Goal: Information Seeking & Learning: Check status

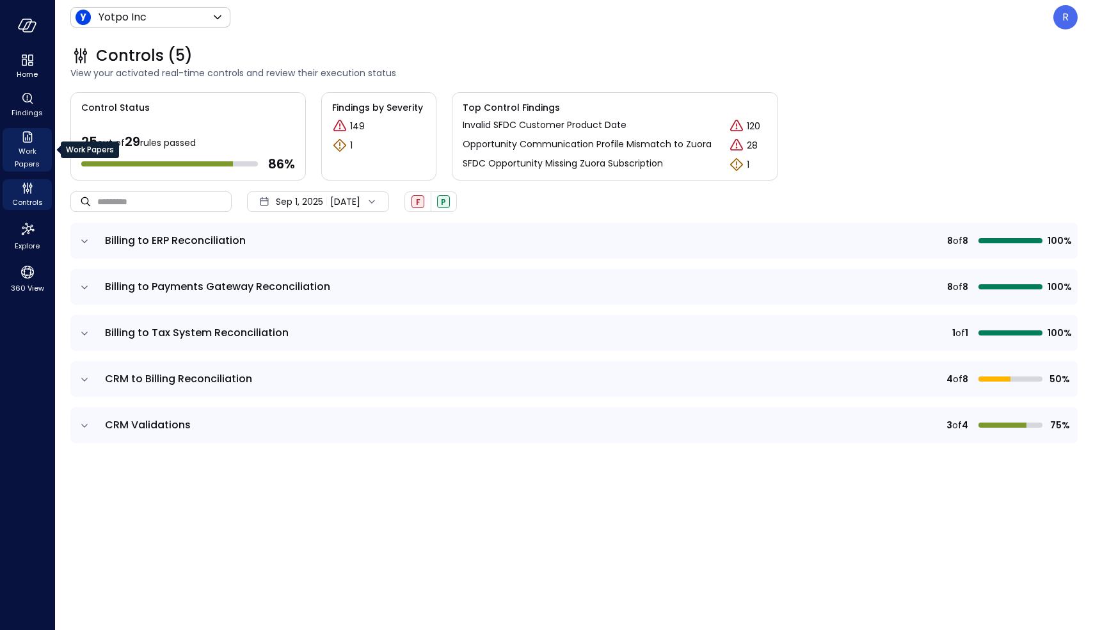
click at [29, 147] on span "Work Papers" at bounding box center [27, 158] width 39 height 26
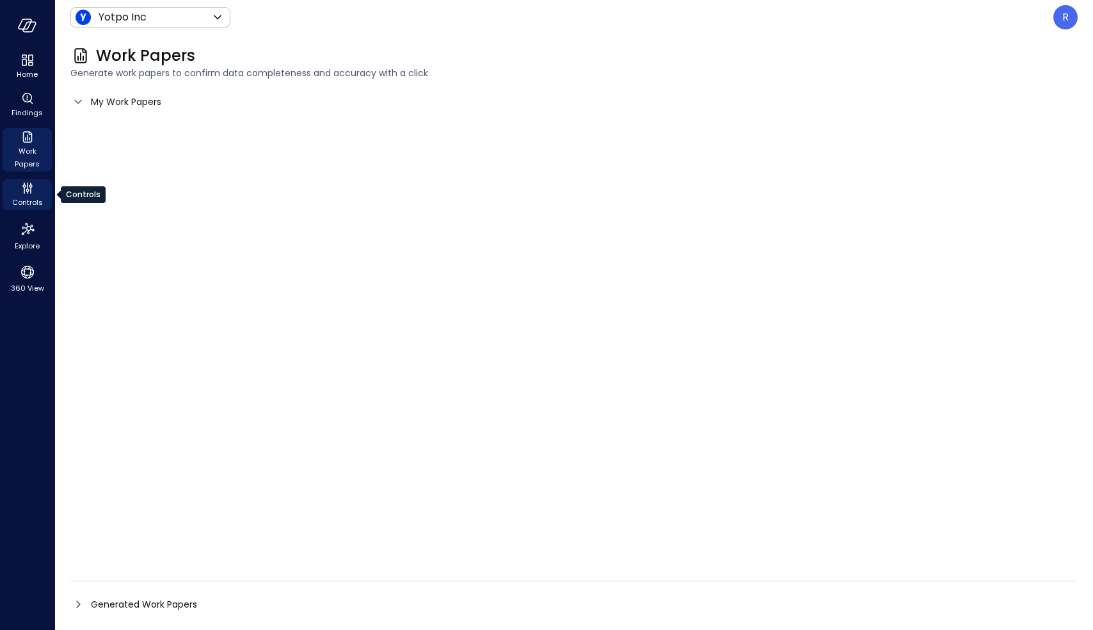
click at [33, 186] on icon "Controls" at bounding box center [27, 187] width 15 height 15
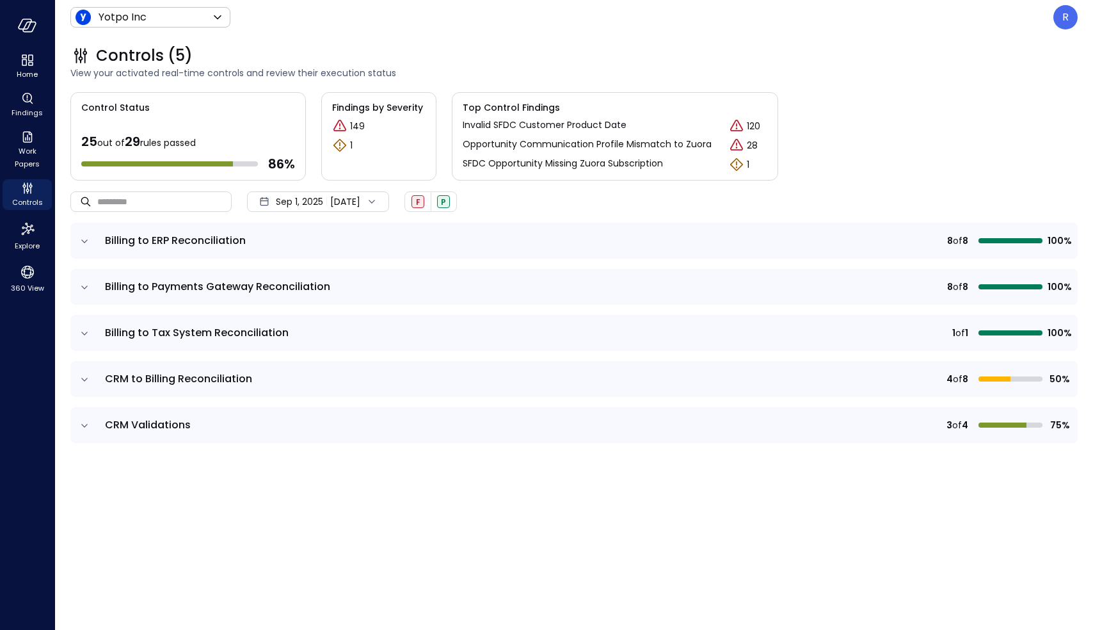
click at [550, 112] on span "Top Control Findings" at bounding box center [615, 107] width 305 height 14
click at [551, 118] on p "Invalid SFDC Customer Product Date" at bounding box center [545, 124] width 164 height 13
click at [84, 376] on icon "expand row" at bounding box center [84, 379] width 13 height 13
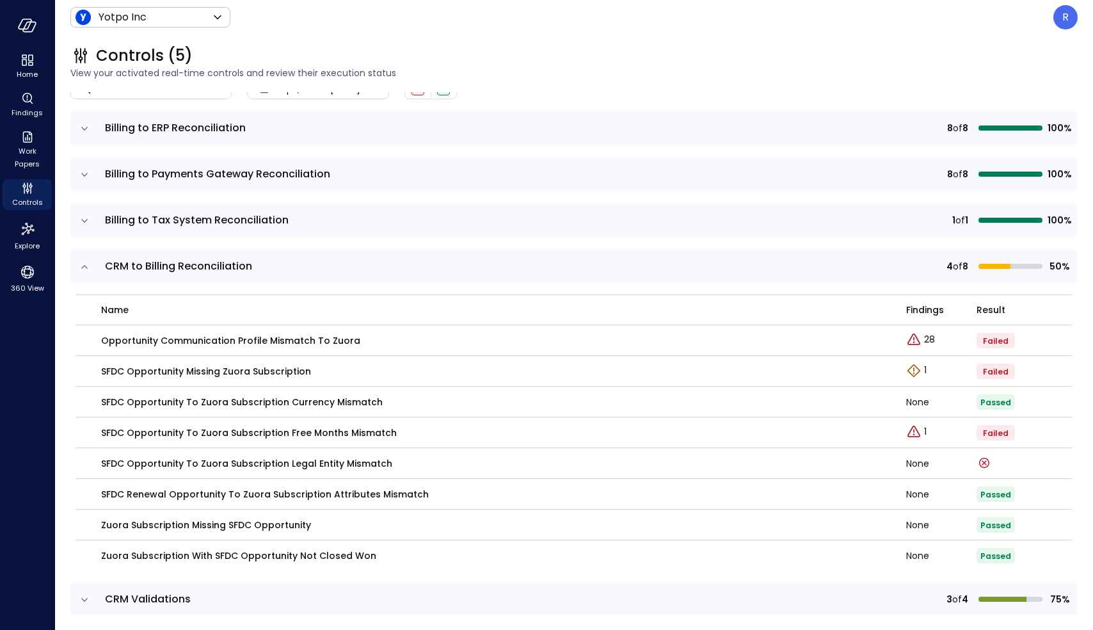
scroll to position [125, 0]
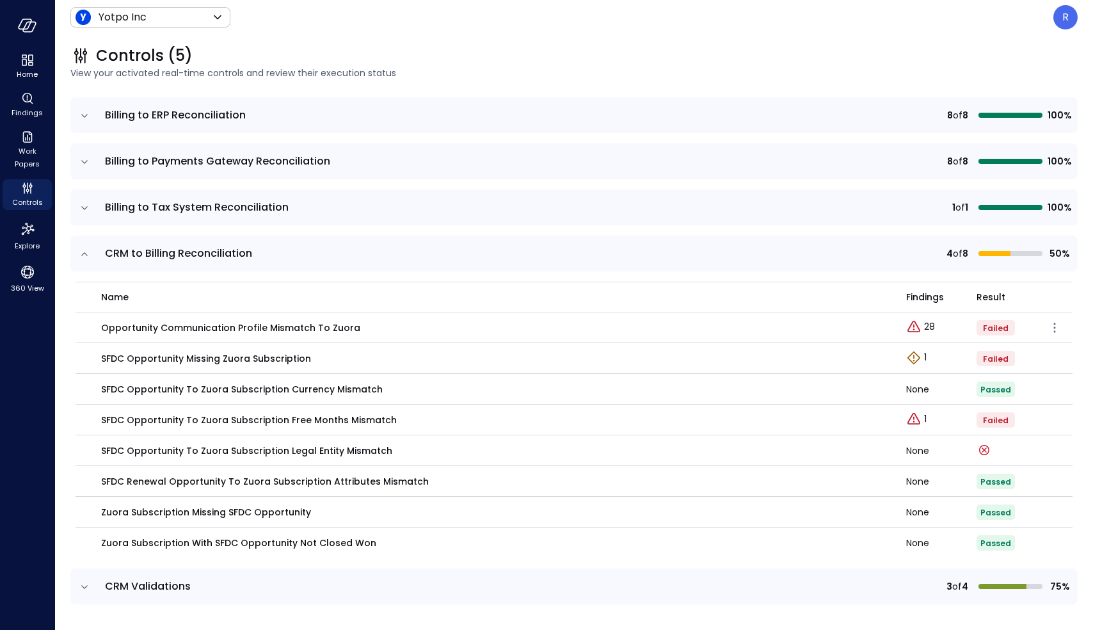
click at [340, 326] on p "Opportunity Communication Profile Mismatch to Zuora" at bounding box center [230, 328] width 259 height 14
click at [87, 585] on icon "expand row" at bounding box center [84, 586] width 6 height 3
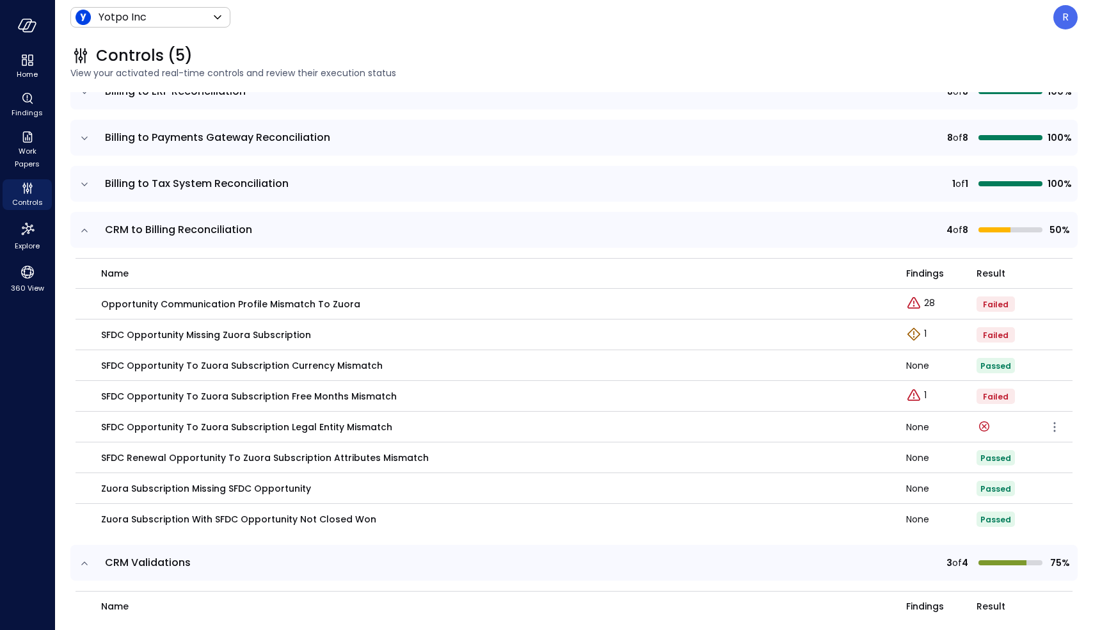
scroll to position [289, 0]
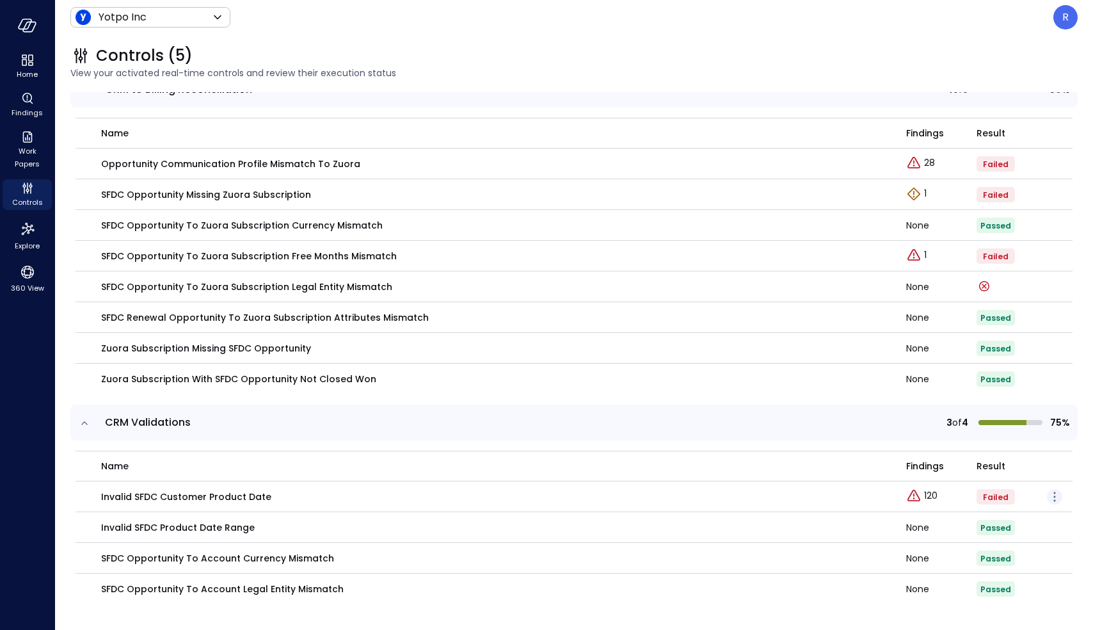
click at [1048, 496] on icon "button" at bounding box center [1054, 496] width 15 height 15
click at [123, 494] on div at bounding box center [546, 315] width 1093 height 630
click at [171, 496] on p "Invalid SFDC Customer Product Date" at bounding box center [186, 496] width 170 height 14
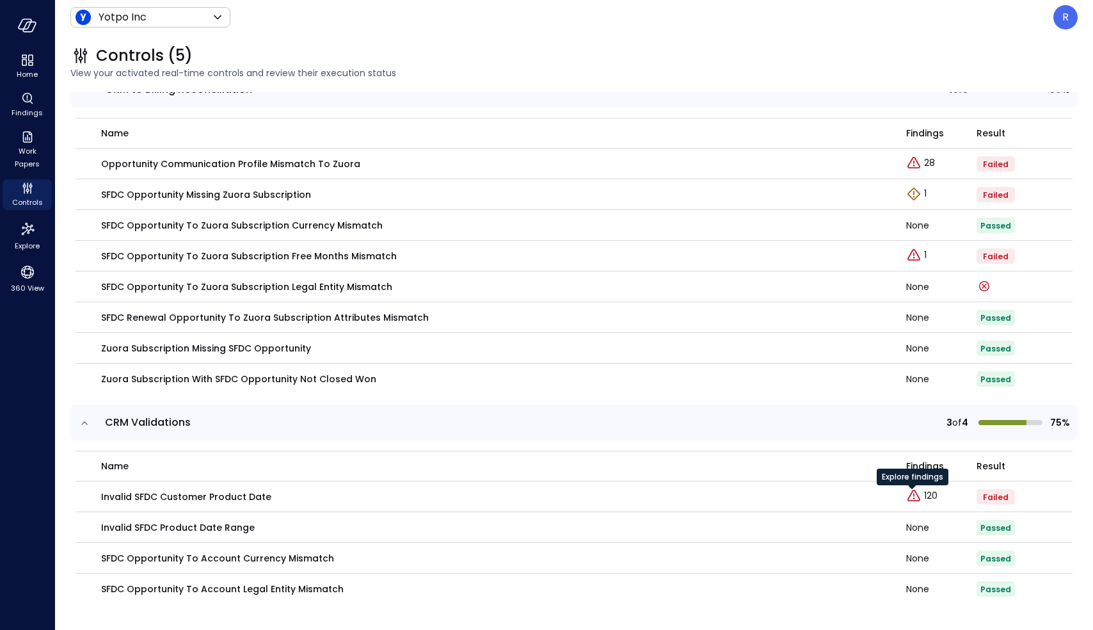
click at [916, 491] on div "Explore findings" at bounding box center [912, 481] width 72 height 26
click at [906, 495] on icon "Explore findings" at bounding box center [913, 495] width 15 height 15
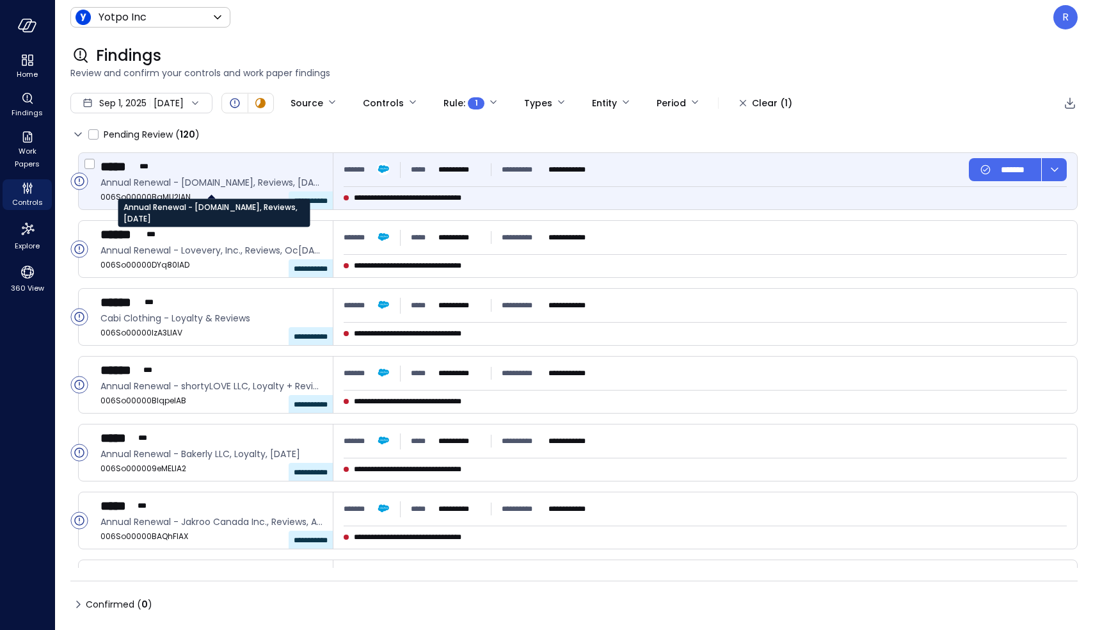
click at [232, 177] on span "Annual Renewal - posse.io, Reviews, Sep 2025" at bounding box center [211, 182] width 222 height 14
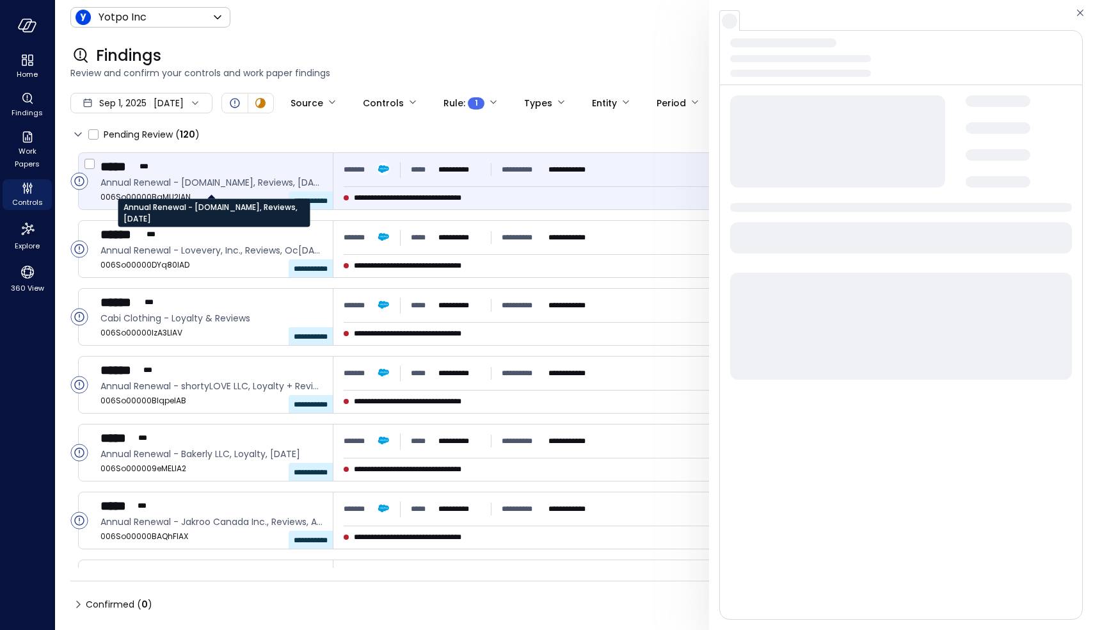
click at [232, 177] on span "Annual Renewal - posse.io, Reviews, Sep 2025" at bounding box center [211, 182] width 222 height 14
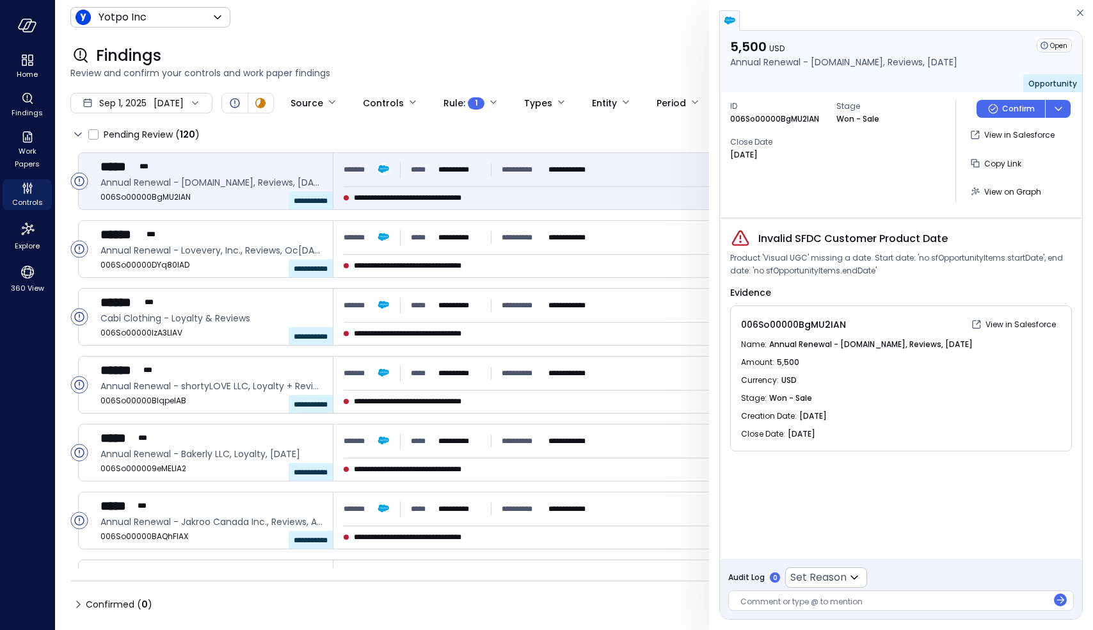
drag, startPoint x: 795, startPoint y: 416, endPoint x: 869, endPoint y: 445, distance: 80.4
click at [869, 445] on div "006So00000BgMU2IAN View in Salesforce Name : Annual Renewal - posse.io, Reviews…" at bounding box center [901, 378] width 342 height 146
click at [1000, 139] on p "View in Salesforce" at bounding box center [1019, 135] width 70 height 13
drag, startPoint x: 167, startPoint y: 77, endPoint x: 310, endPoint y: 91, distance: 143.4
click at [308, 90] on div "Findings Review and confirm your controls and work paper findings" at bounding box center [566, 63] width 1022 height 56
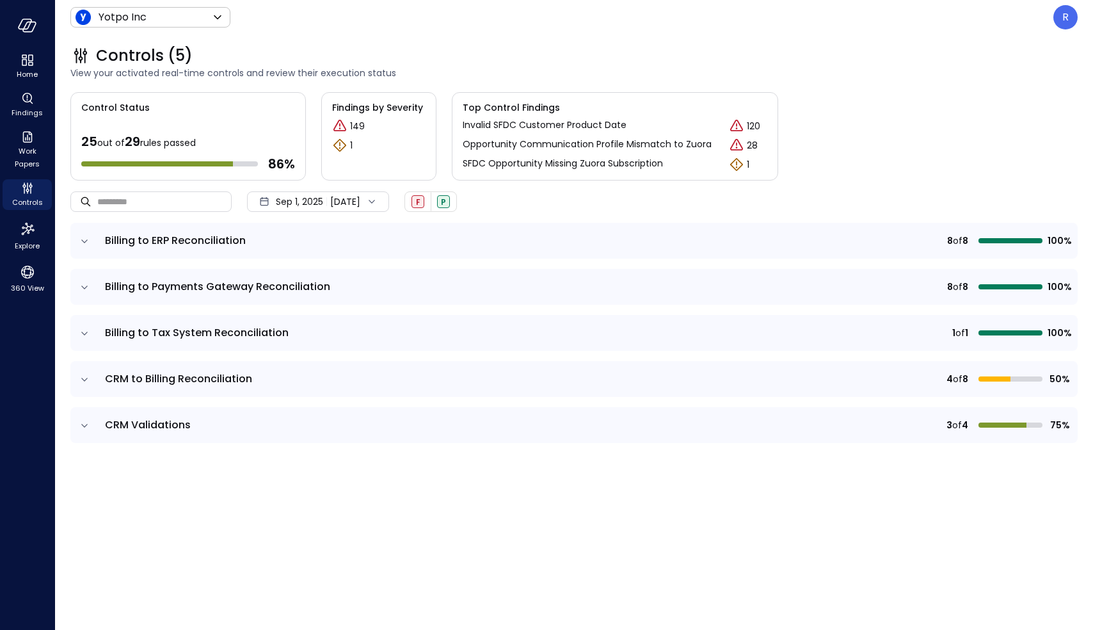
click at [83, 424] on icon "expand row" at bounding box center [84, 425] width 13 height 13
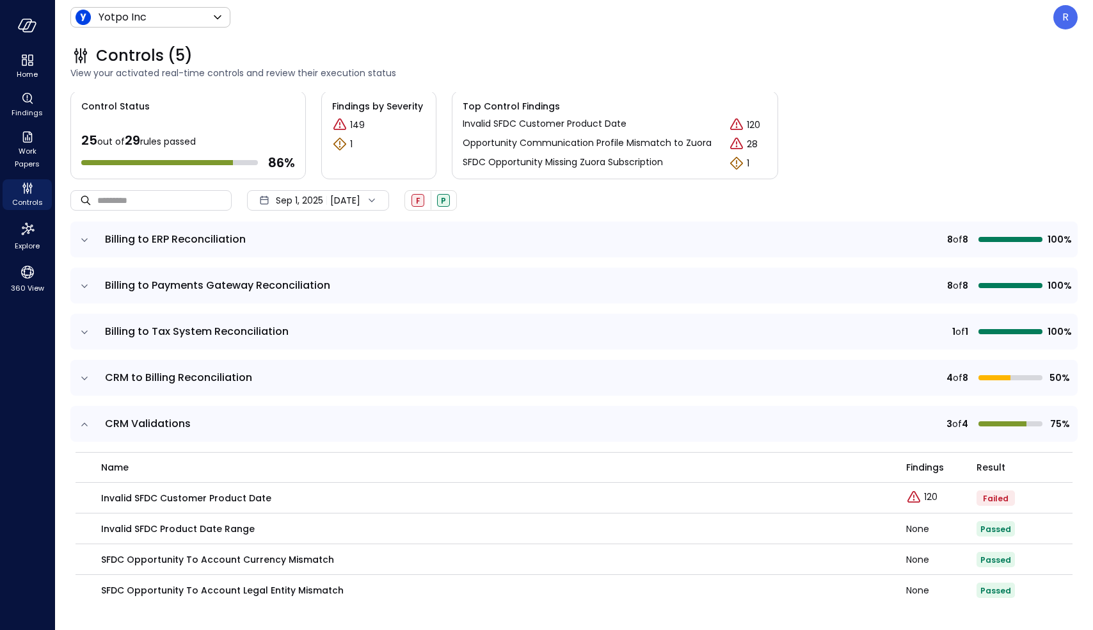
scroll to position [3, 0]
click at [1047, 494] on icon "button" at bounding box center [1054, 496] width 15 height 15
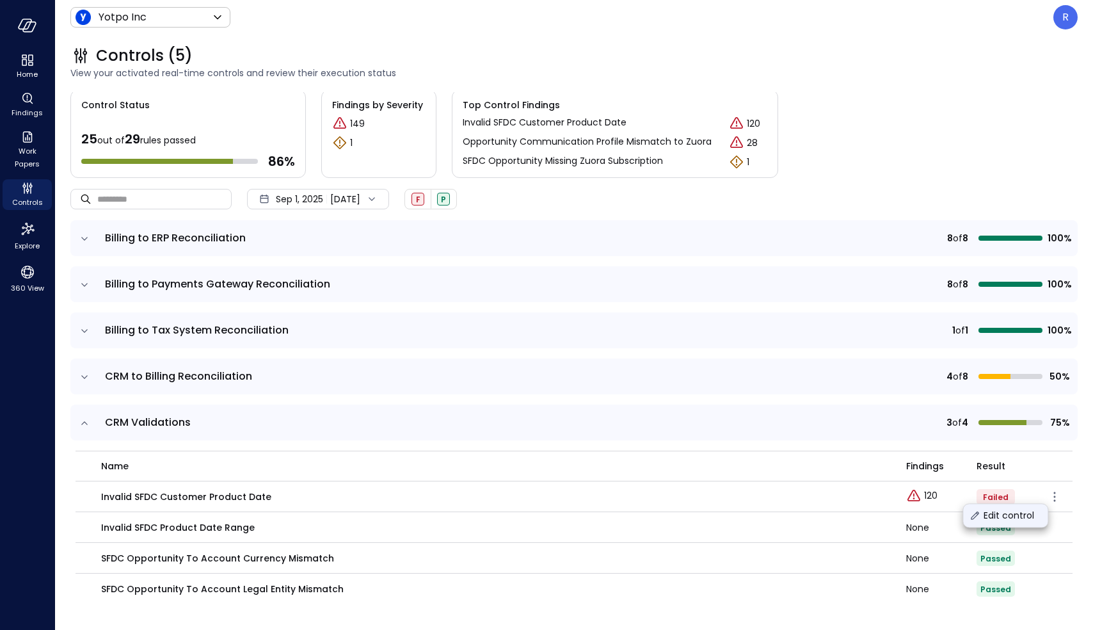
click at [1022, 516] on p "Edit control" at bounding box center [1008, 515] width 51 height 13
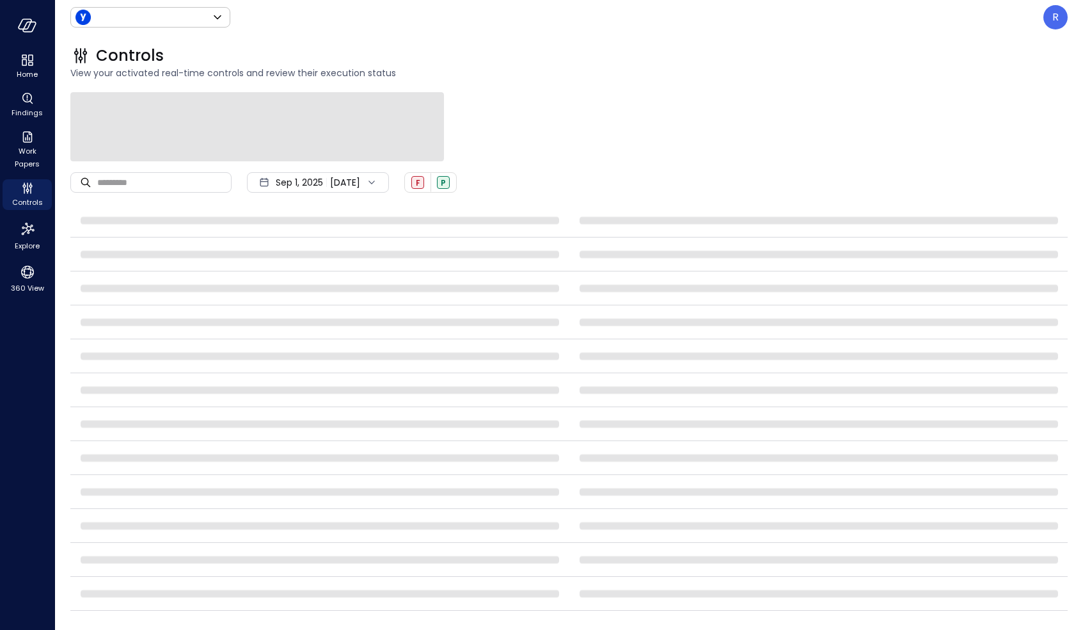
type input "******"
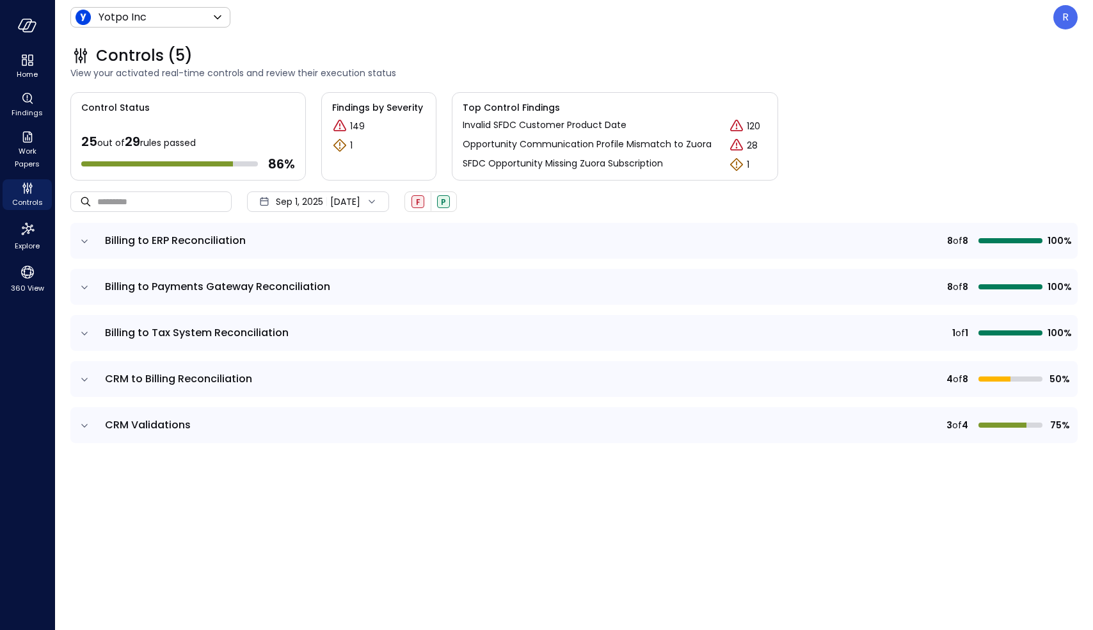
click at [521, 130] on p "Invalid SFDC Customer Product Date" at bounding box center [545, 124] width 164 height 13
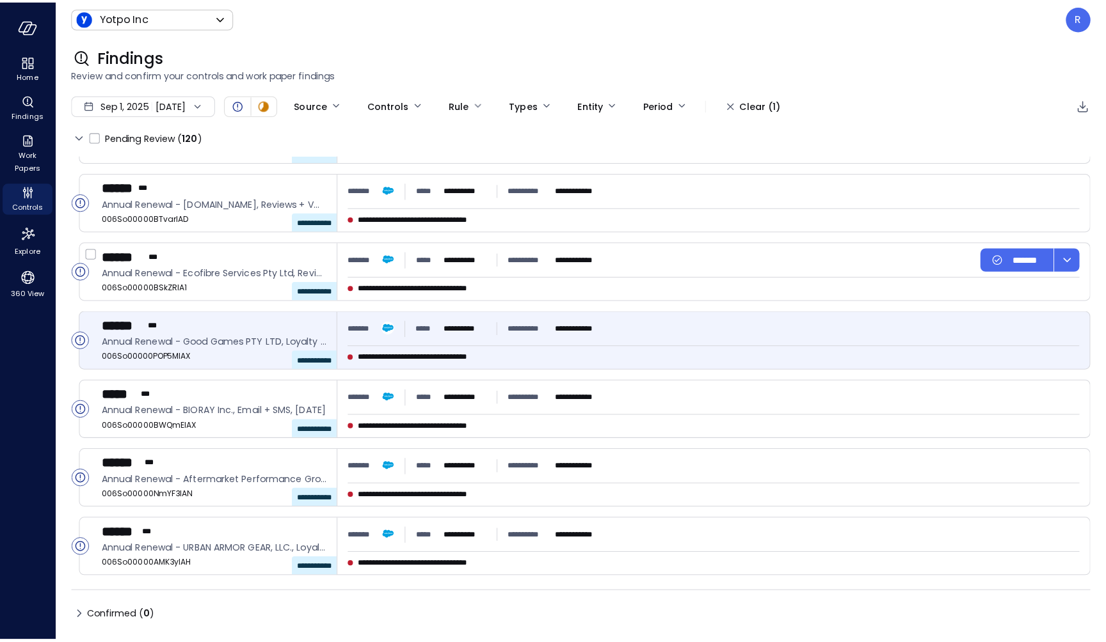
scroll to position [1139, 0]
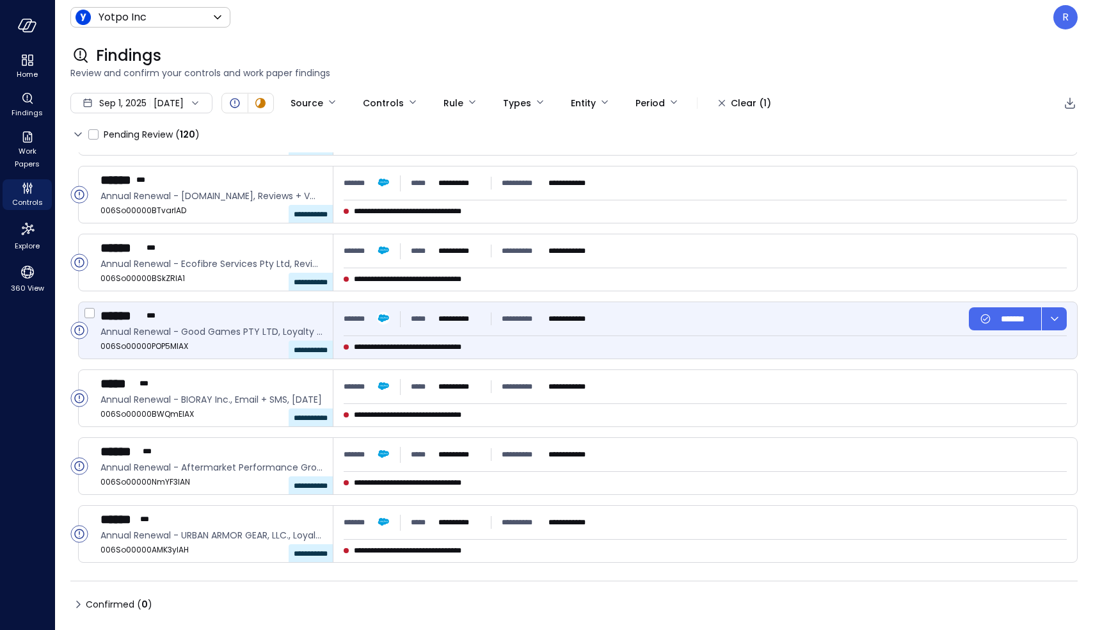
click at [455, 350] on span "**********" at bounding box center [424, 346] width 141 height 13
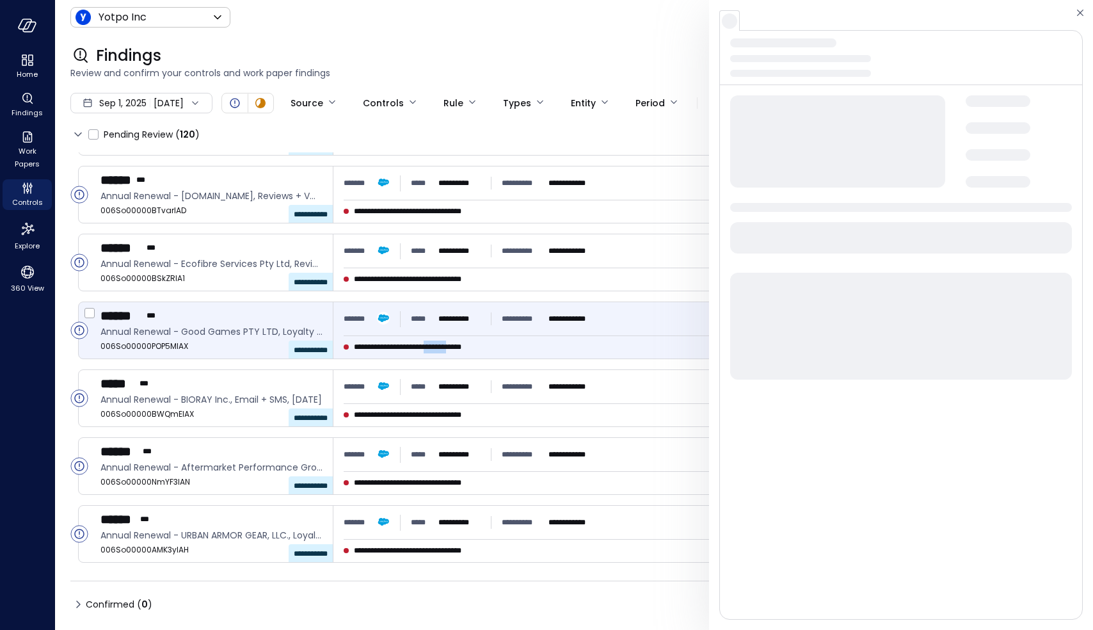
click at [455, 350] on span "**********" at bounding box center [424, 346] width 141 height 13
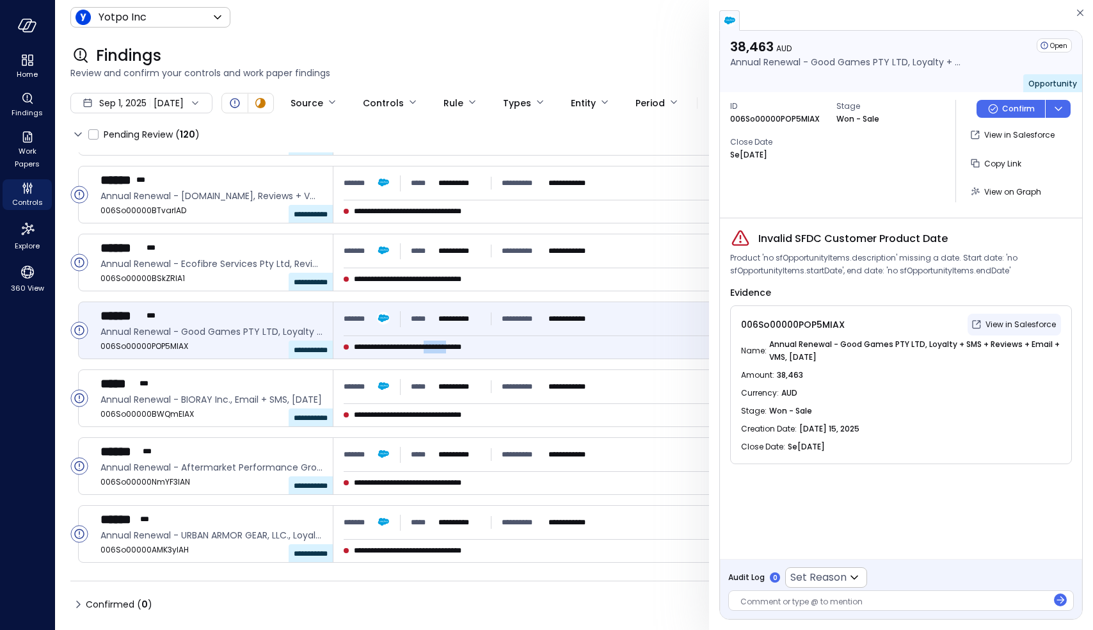
click at [1018, 324] on p "View in Salesforce" at bounding box center [1020, 324] width 70 height 13
click at [1082, 13] on icon "button" at bounding box center [1080, 12] width 13 height 15
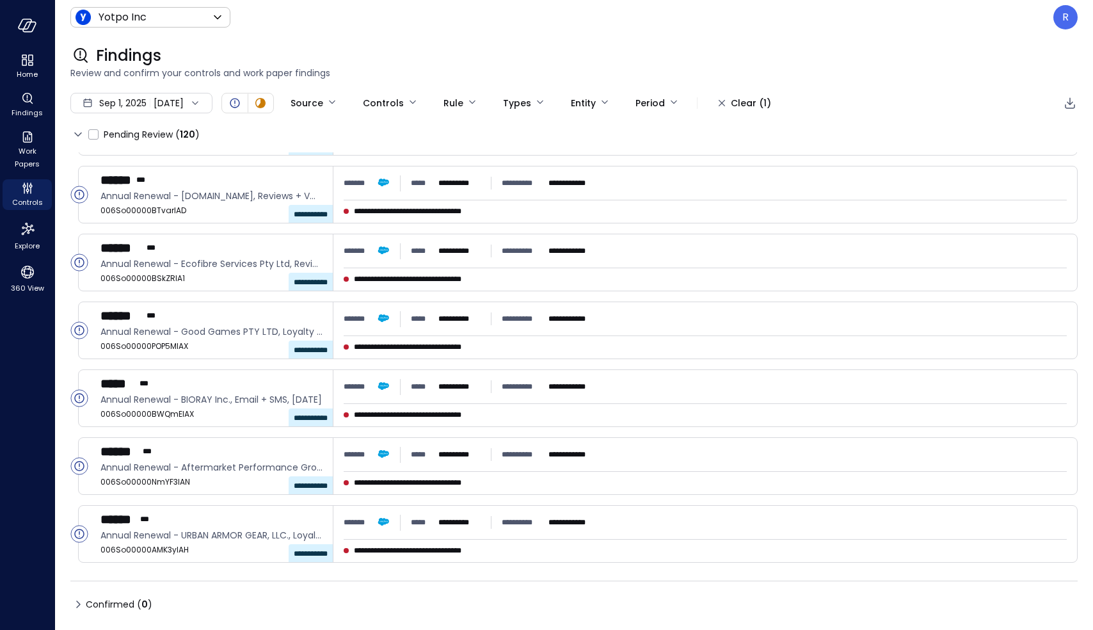
drag, startPoint x: 84, startPoint y: 93, endPoint x: 81, endPoint y: 100, distance: 7.7
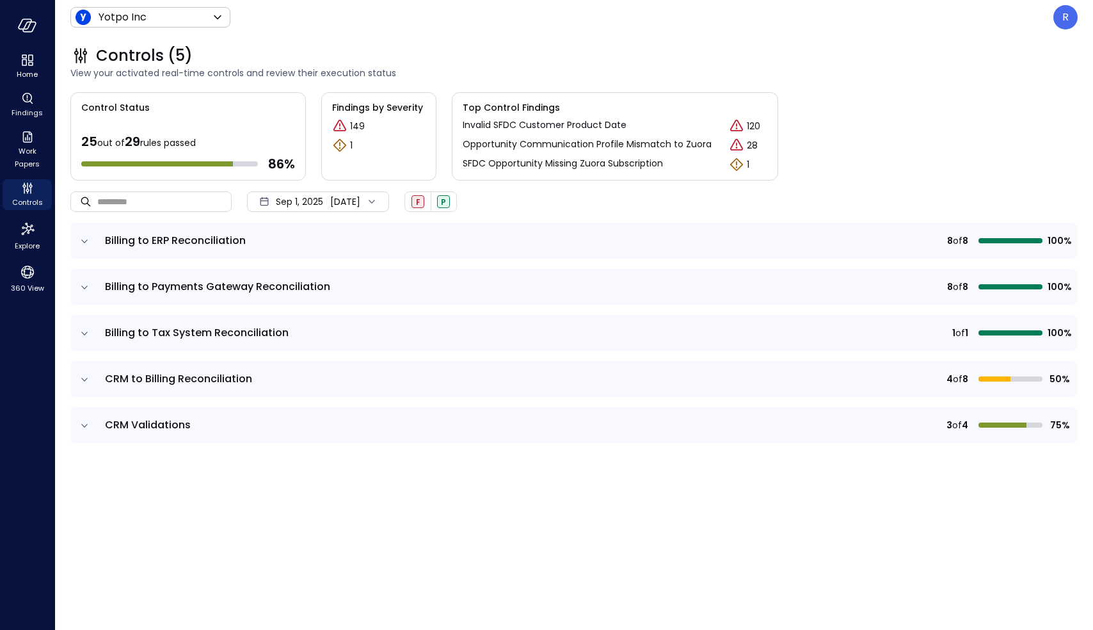
click at [81, 424] on icon "expand row" at bounding box center [84, 425] width 13 height 13
